Goal: Task Accomplishment & Management: Use online tool/utility

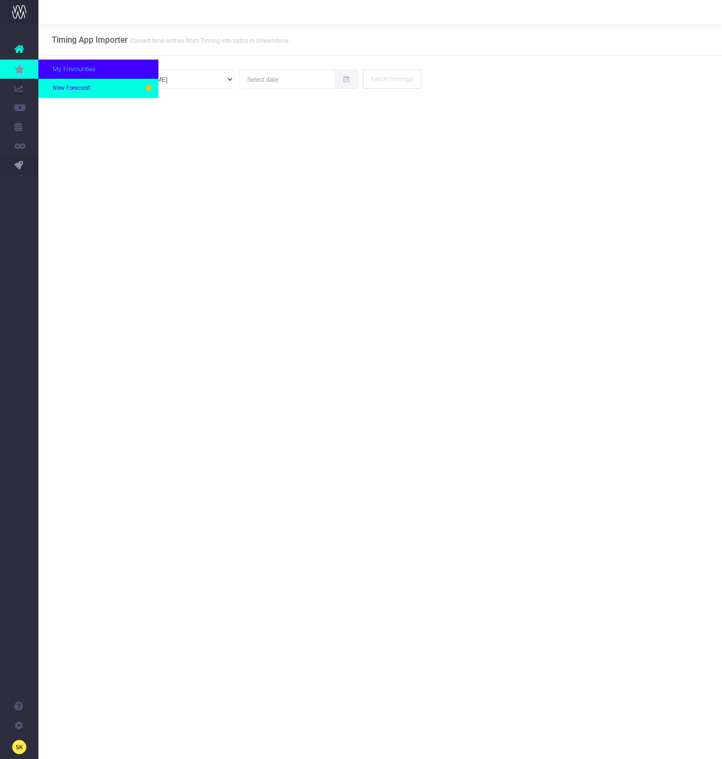
click at [75, 86] on span "New Forecast" at bounding box center [71, 88] width 37 height 9
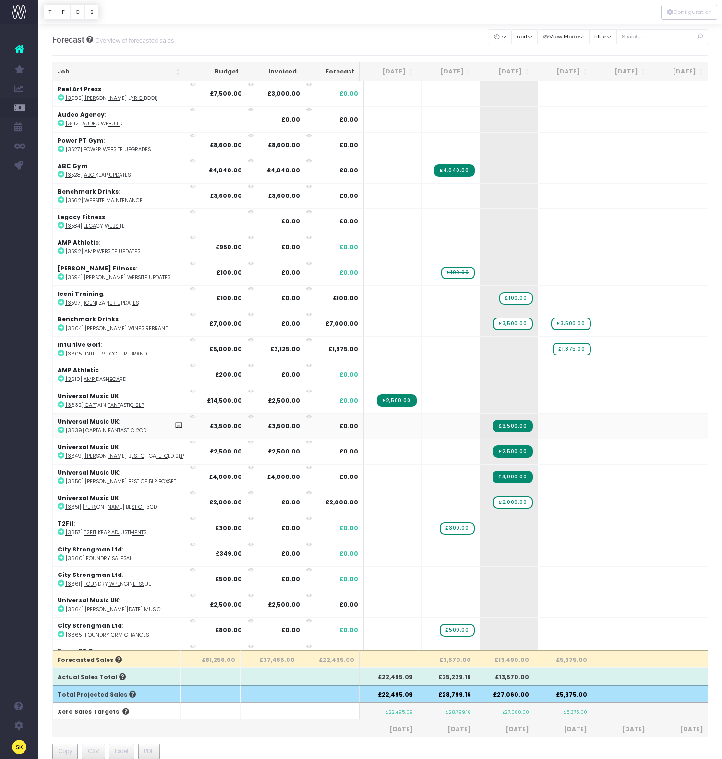
scroll to position [161, 0]
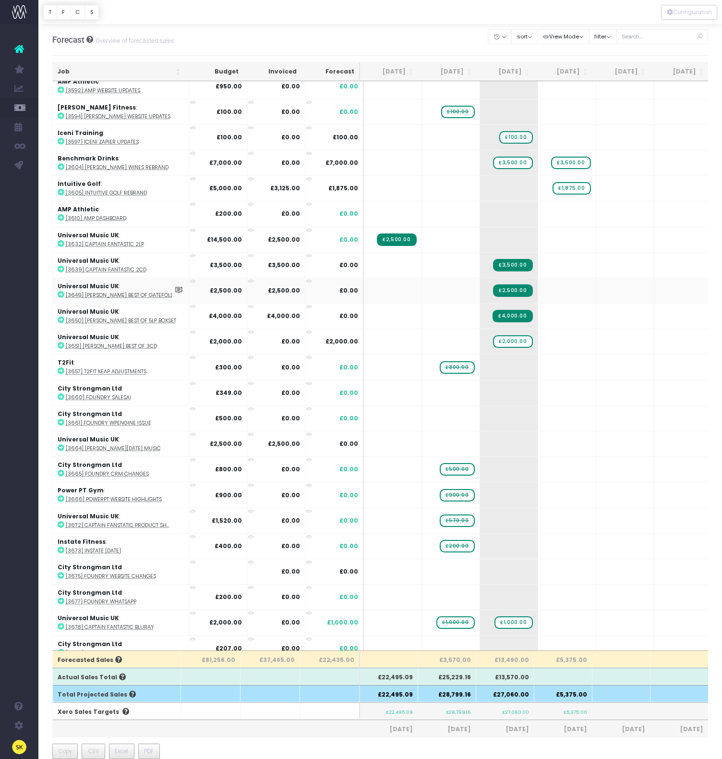
click at [62, 294] on icon at bounding box center [61, 294] width 7 height 7
click at [61, 319] on icon at bounding box center [61, 319] width 7 height 7
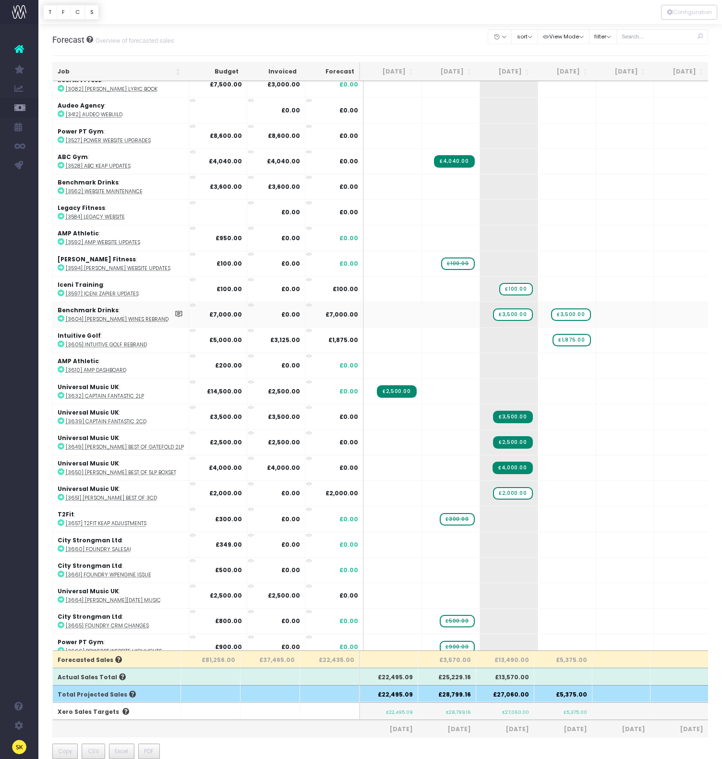
scroll to position [0, 0]
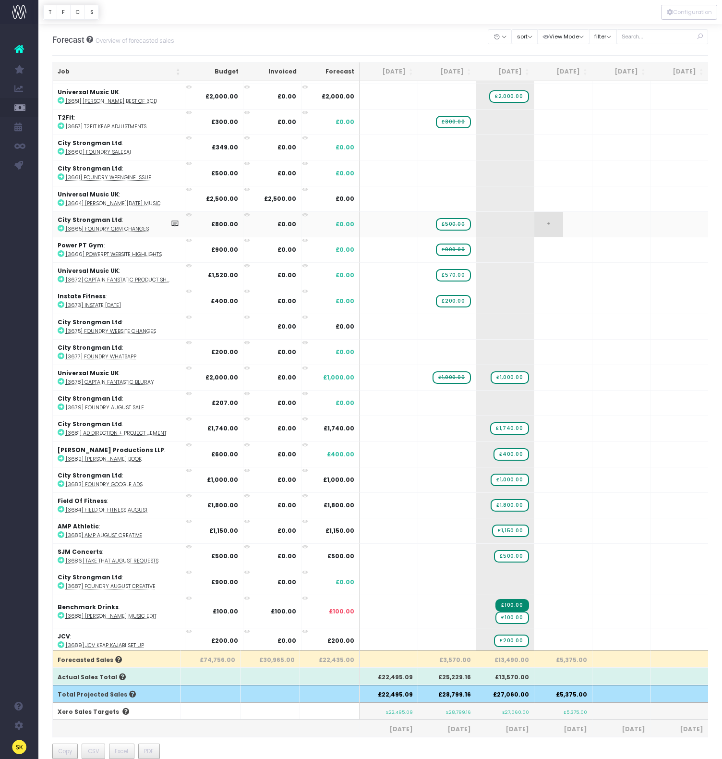
scroll to position [12, 0]
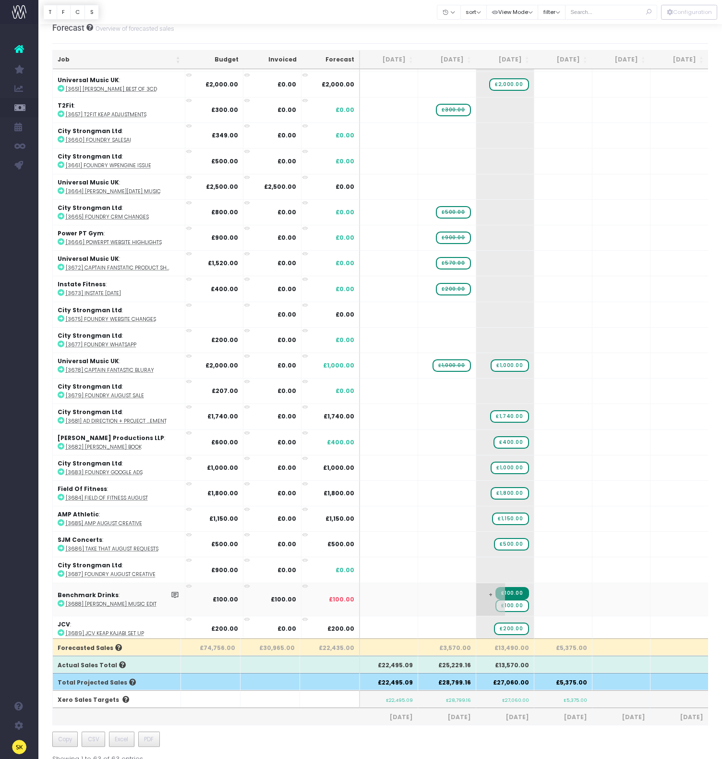
click at [520, 604] on span "£100.00" at bounding box center [512, 605] width 33 height 12
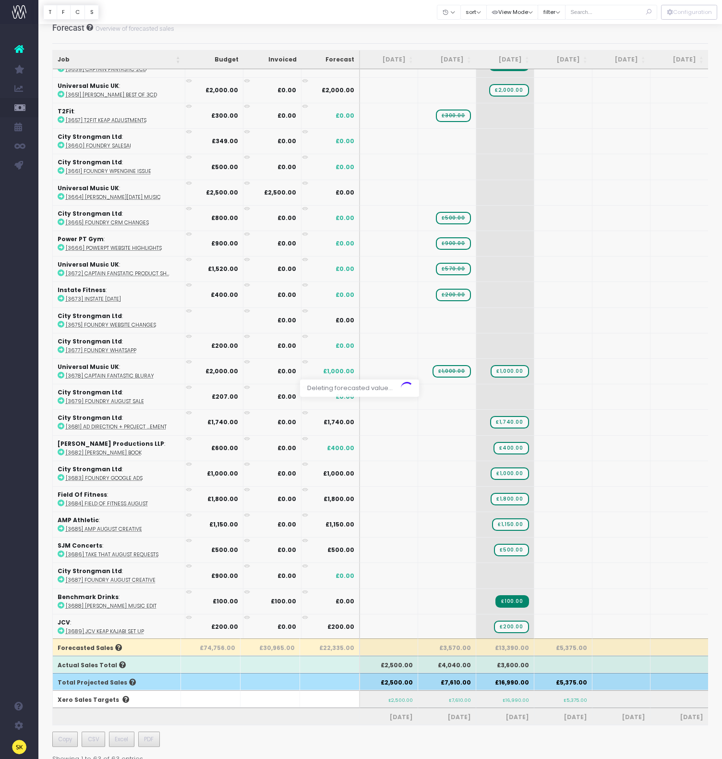
scroll to position [347, 0]
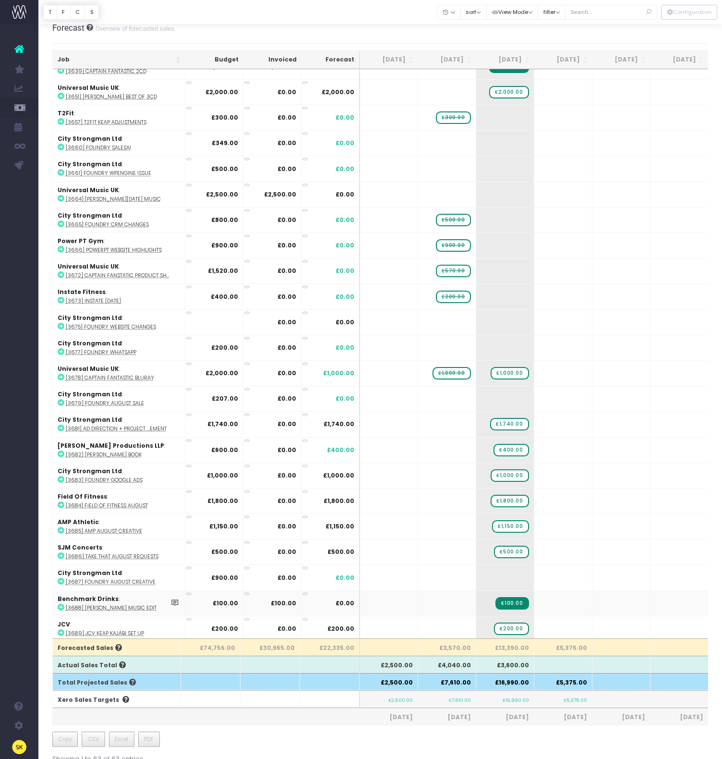
click at [61, 604] on icon at bounding box center [61, 607] width 7 height 7
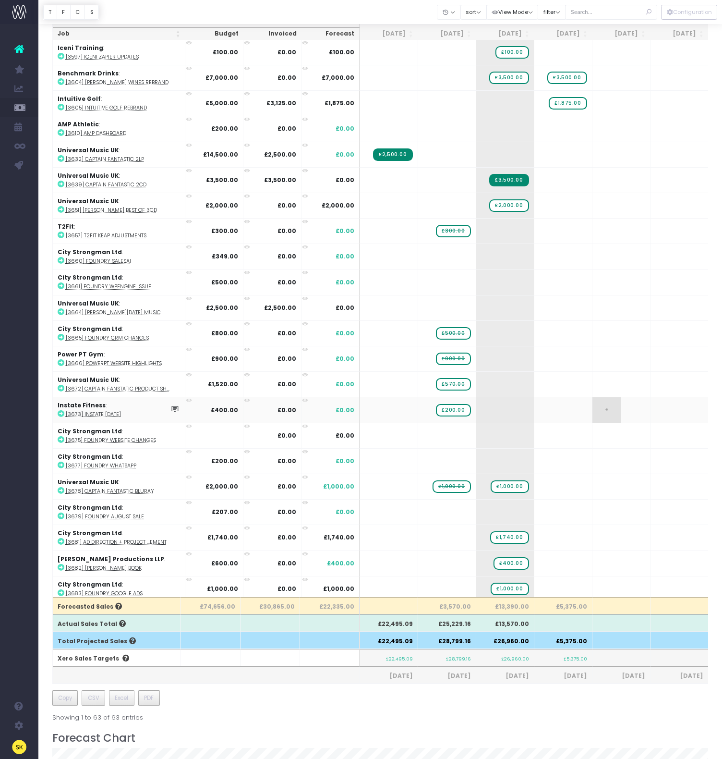
scroll to position [322, 0]
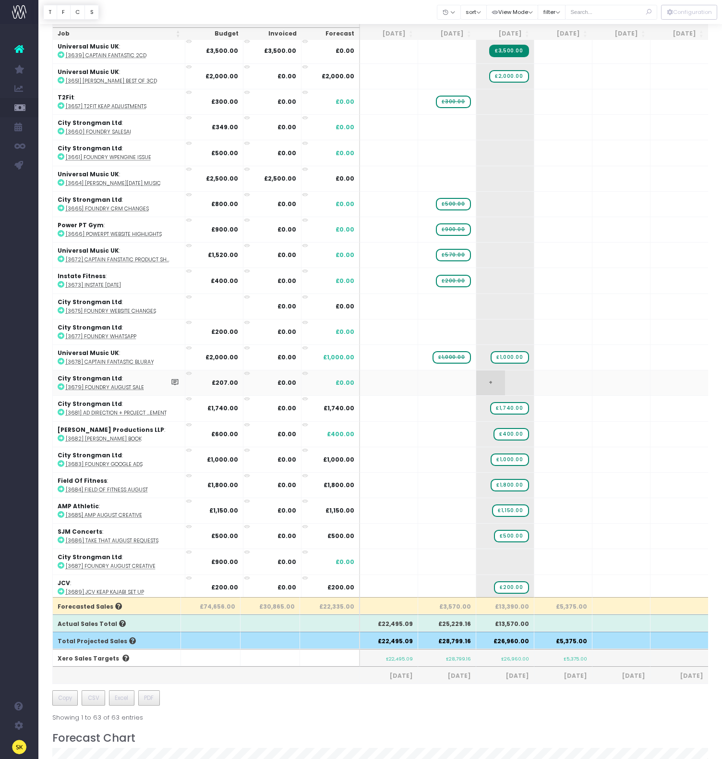
click at [488, 380] on span "+" at bounding box center [490, 382] width 29 height 25
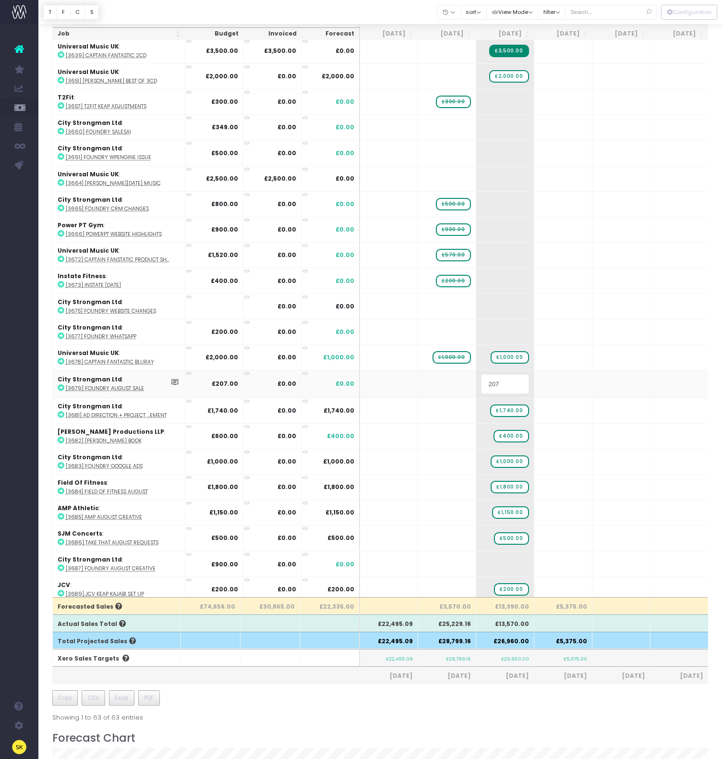
click at [435, 382] on body "Oh my... this is bad. wayahead wasn't able to load this page. Please contact su…" at bounding box center [361, 326] width 722 height 759
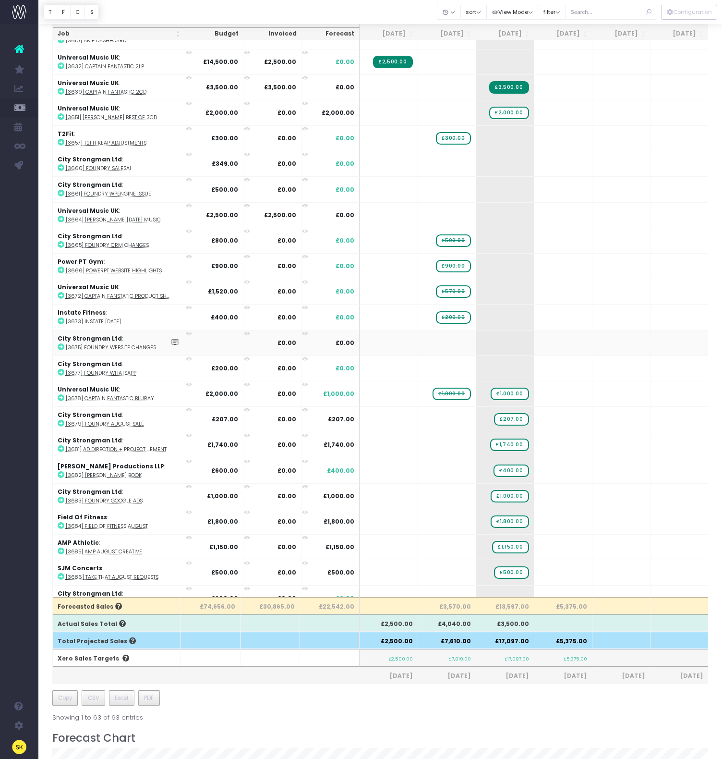
scroll to position [225, 0]
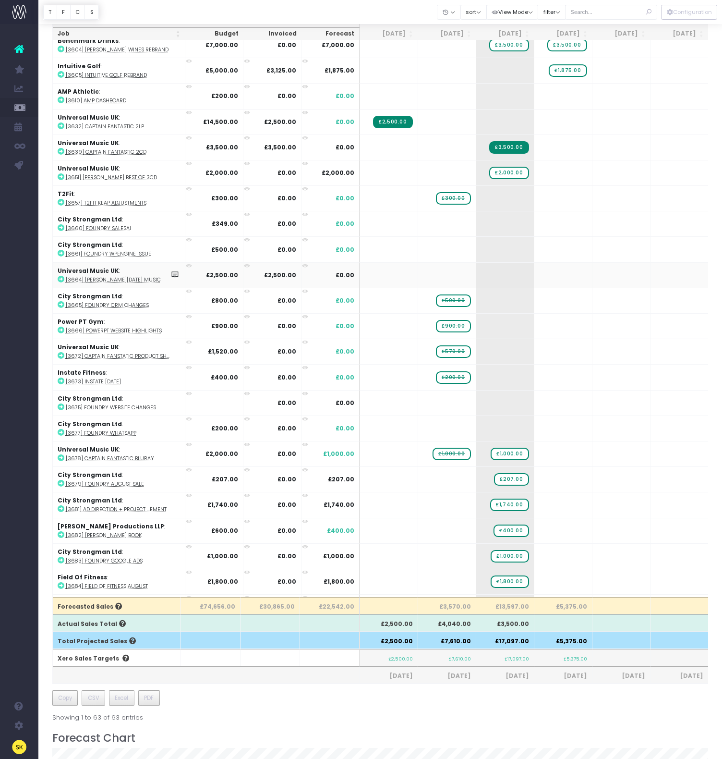
click at [61, 279] on icon at bounding box center [61, 279] width 7 height 7
click at [488, 250] on span "+" at bounding box center [490, 249] width 29 height 25
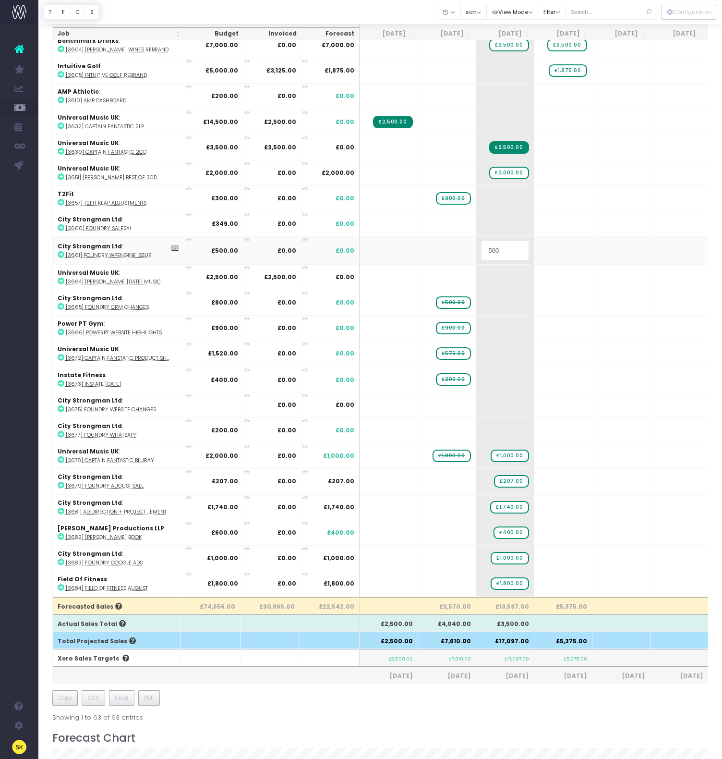
click at [438, 251] on body "Oh my... this is bad. wayahead wasn't able to load this page. Please contact su…" at bounding box center [361, 326] width 722 height 759
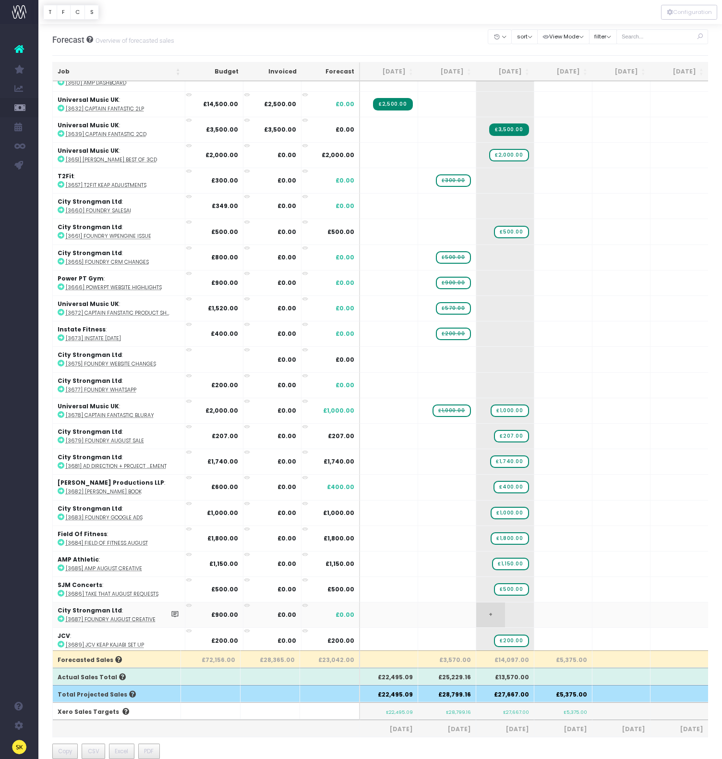
scroll to position [72, 0]
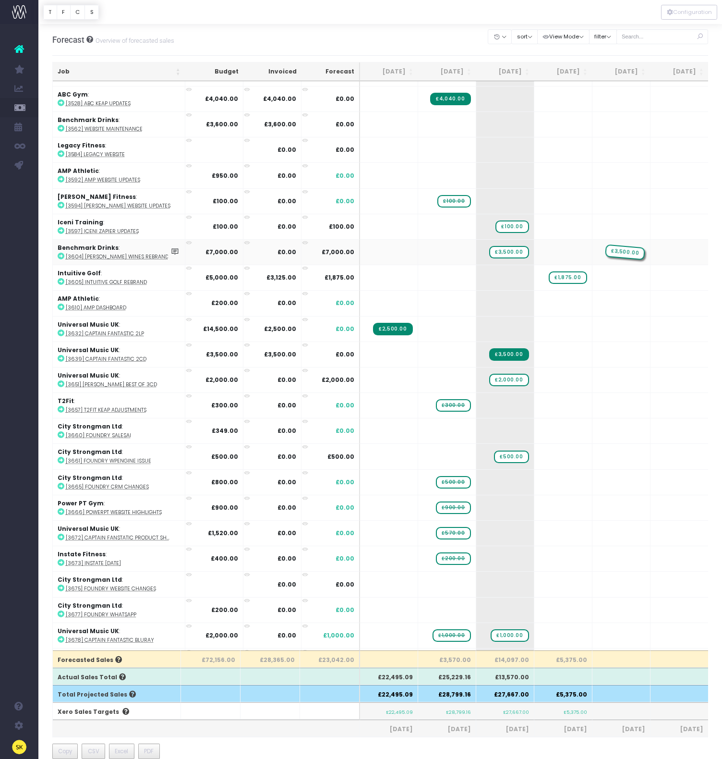
drag, startPoint x: 567, startPoint y: 249, endPoint x: 603, endPoint y: 251, distance: 36.5
drag, startPoint x: 511, startPoint y: 251, endPoint x: 548, endPoint y: 248, distance: 37.1
click at [60, 358] on icon at bounding box center [61, 358] width 7 height 7
